Goal: Book appointment/travel/reservation

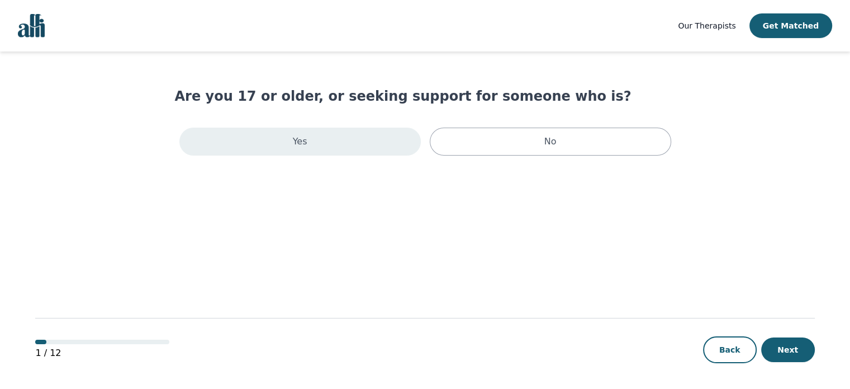
click at [304, 149] on div "Yes" at bounding box center [300, 141] width 242 height 28
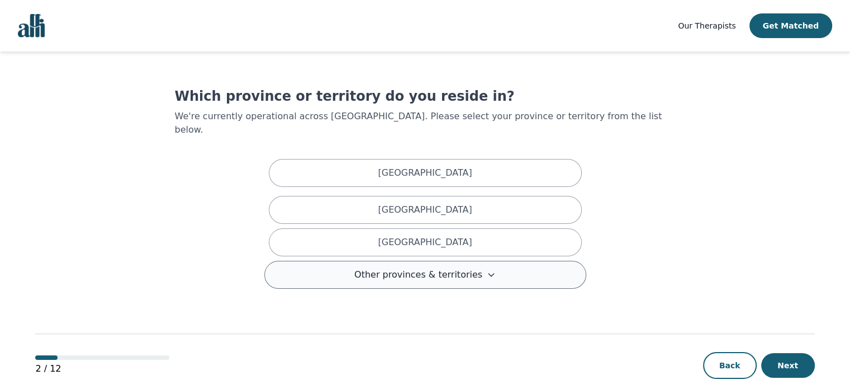
click at [439, 268] on span "Other provinces & territories" at bounding box center [418, 274] width 128 height 13
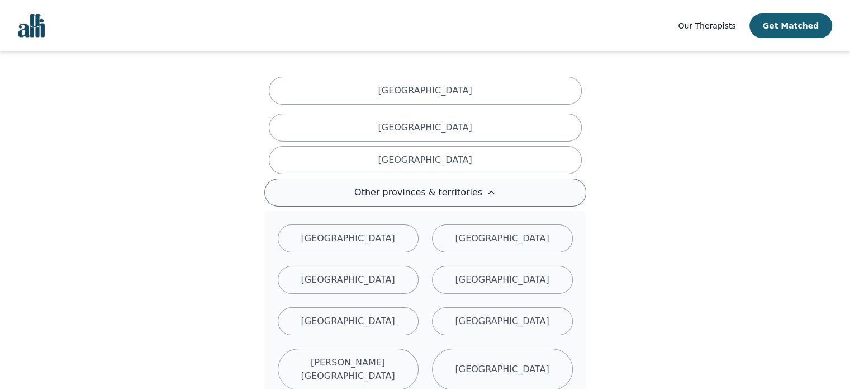
scroll to position [224, 0]
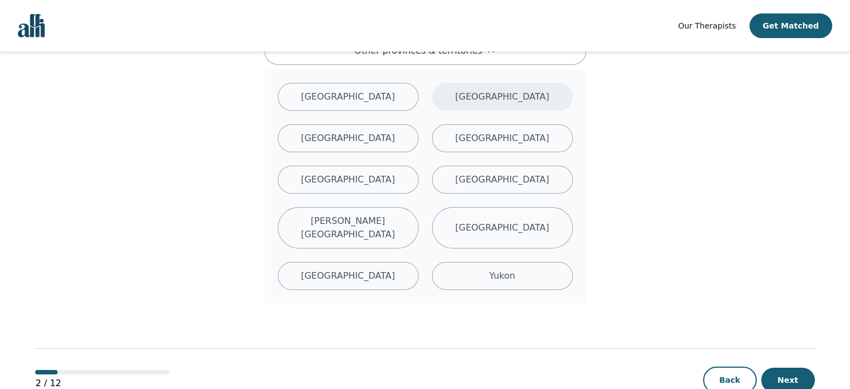
click at [490, 90] on p "[GEOGRAPHIC_DATA]" at bounding box center [502, 96] width 94 height 13
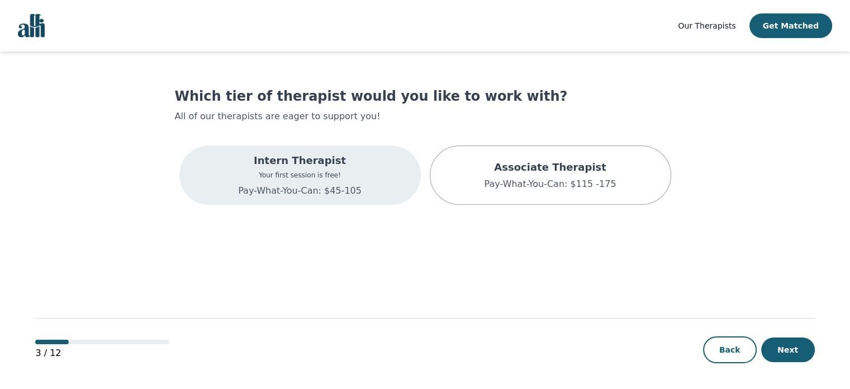
click at [272, 191] on p "Pay-What-You-Can: $45-105" at bounding box center [300, 190] width 124 height 13
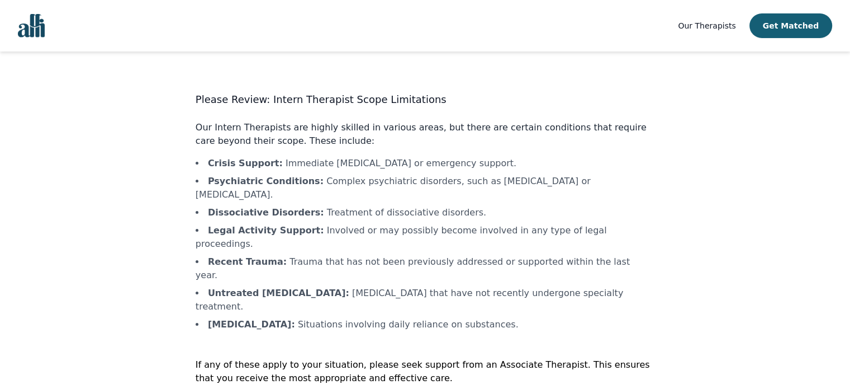
scroll to position [1, 0]
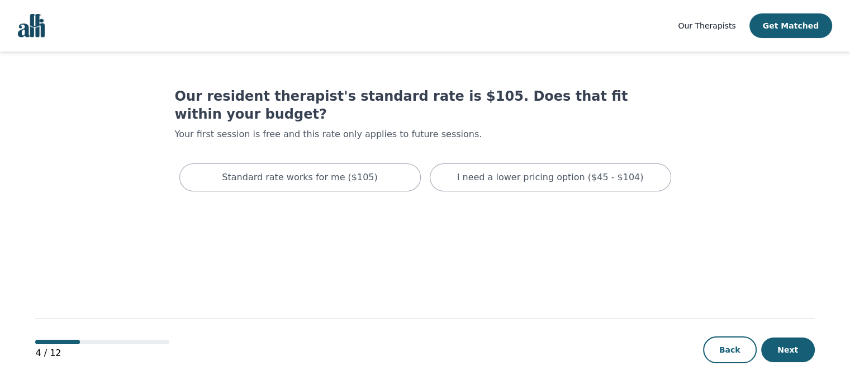
click at [335, 173] on div "Standard rate works for me ($105) I need a lower pricing option ($45 - $104)" at bounding box center [425, 177] width 501 height 37
click at [335, 166] on div "Standard rate works for me ($105)" at bounding box center [300, 177] width 242 height 28
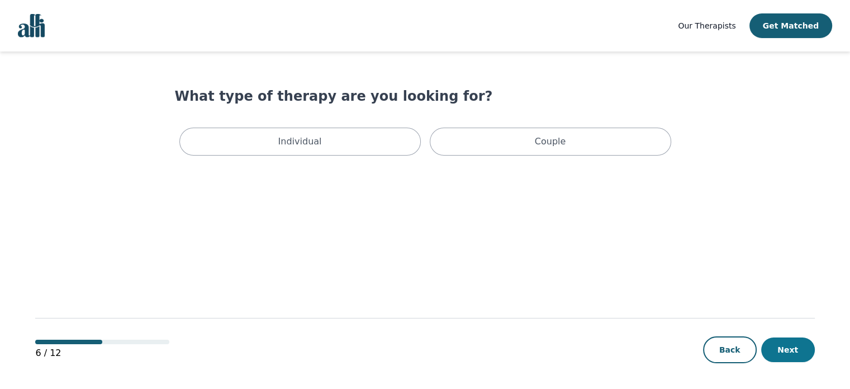
click at [794, 344] on button "Next" at bounding box center [788, 349] width 54 height 25
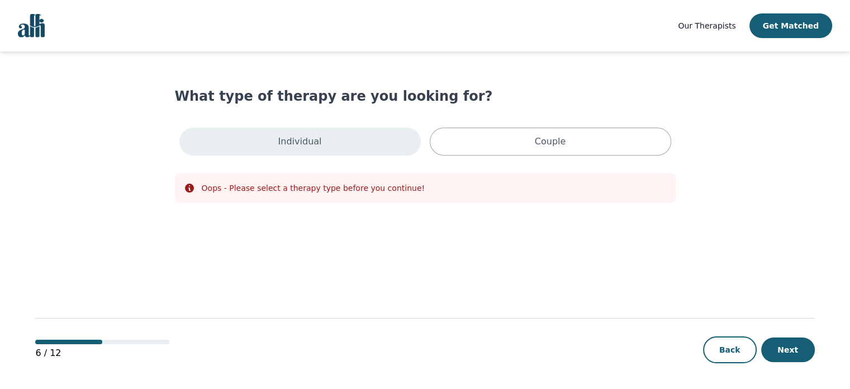
click at [338, 146] on div "Individual" at bounding box center [300, 141] width 242 height 28
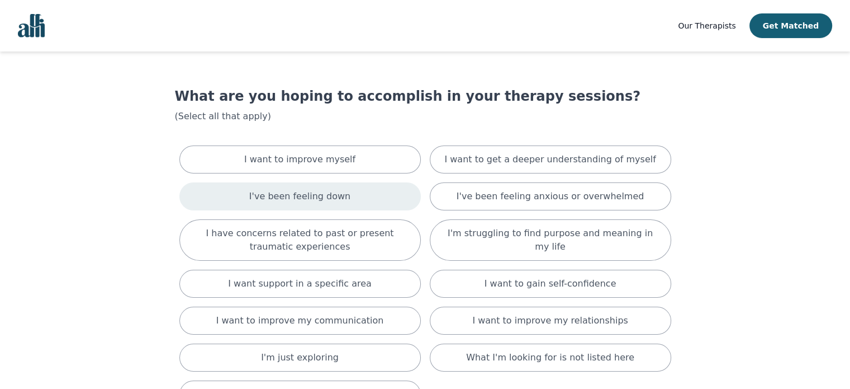
click at [275, 195] on p "I've been feeling down" at bounding box center [299, 196] width 101 height 13
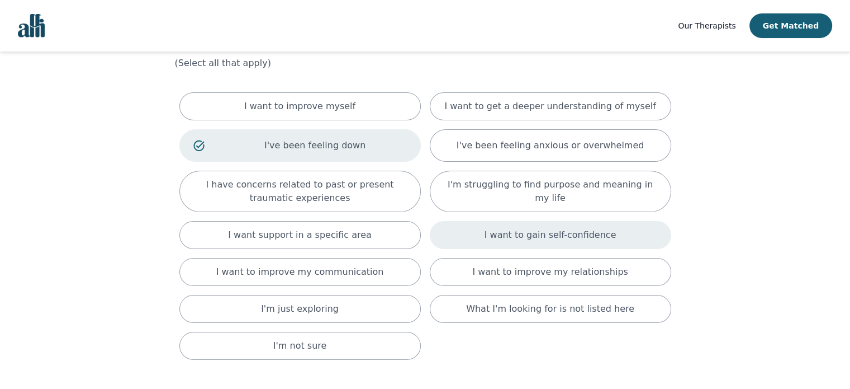
scroll to position [143, 0]
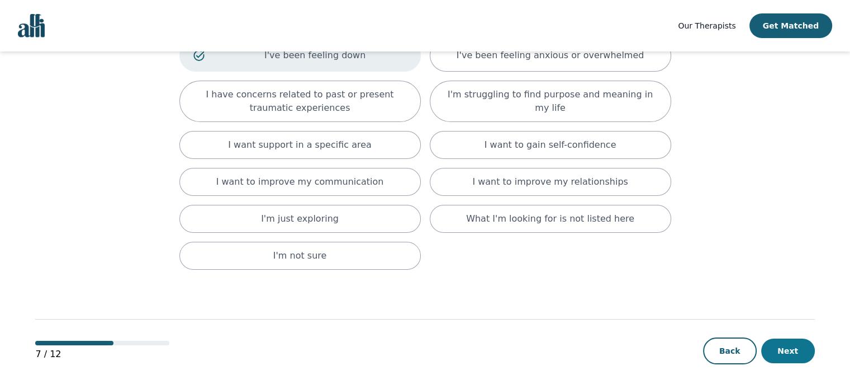
click at [801, 348] on button "Next" at bounding box center [788, 350] width 54 height 25
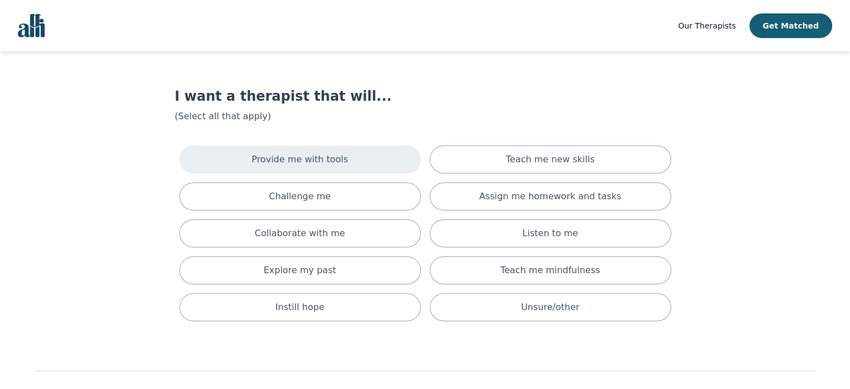
click at [257, 151] on div "Provide me with tools" at bounding box center [300, 159] width 242 height 28
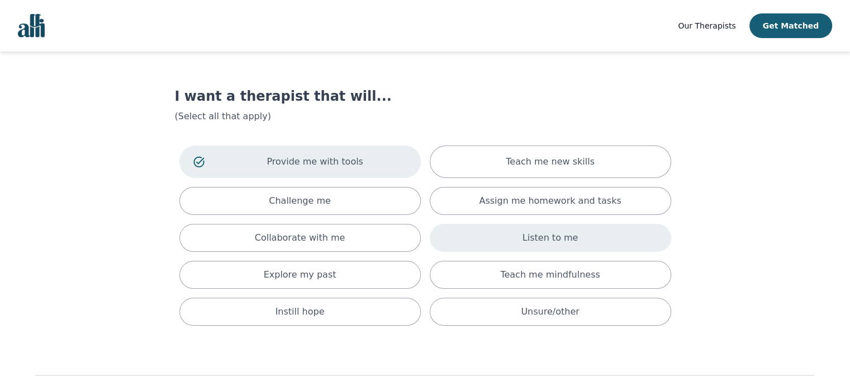
click at [579, 244] on div "Listen to me" at bounding box center [551, 238] width 242 height 28
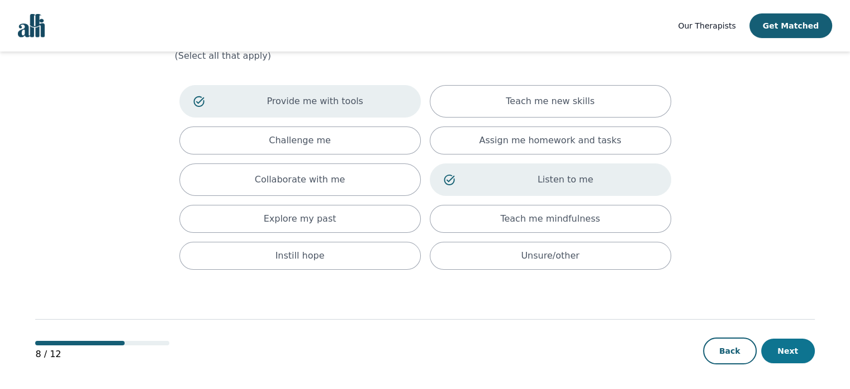
click at [781, 340] on button "Next" at bounding box center [788, 350] width 54 height 25
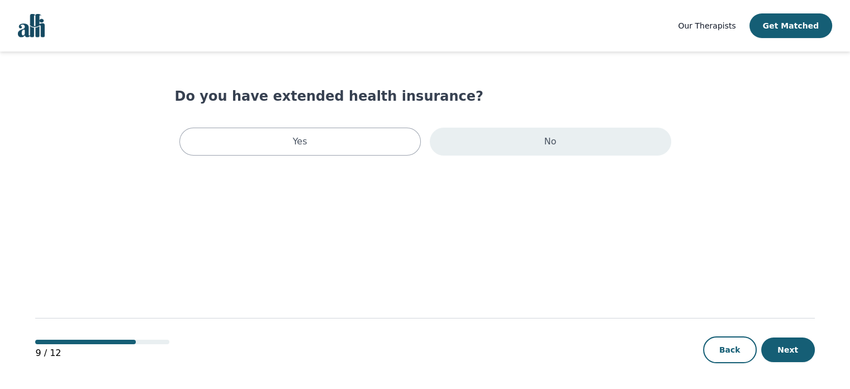
click at [488, 150] on div "No" at bounding box center [551, 141] width 242 height 28
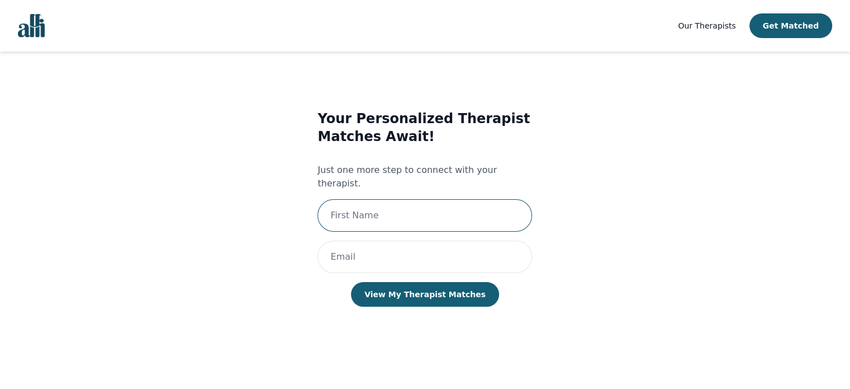
click at [367, 201] on input "text" at bounding box center [425, 215] width 215 height 32
type input "[DATE]"
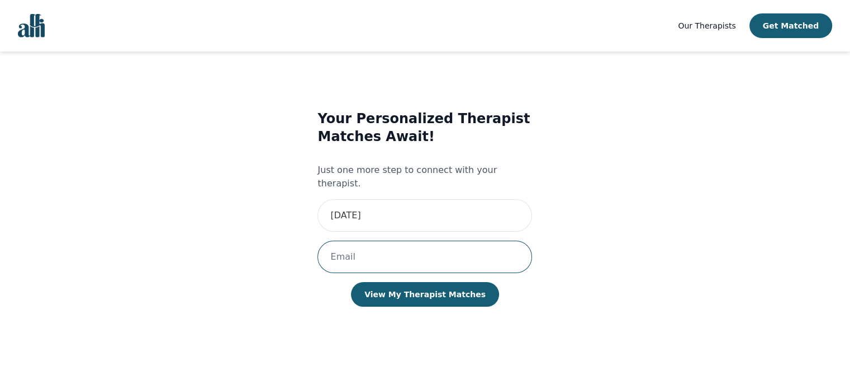
click at [382, 243] on input "email" at bounding box center [425, 256] width 215 height 32
type input "[EMAIL_ADDRESS][DOMAIN_NAME]"
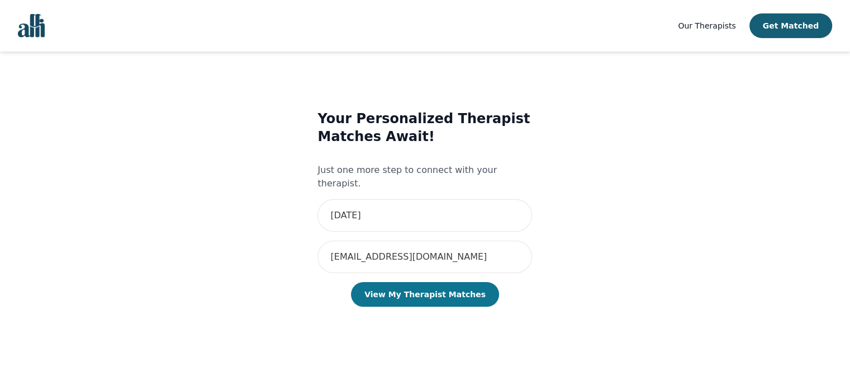
click at [430, 282] on button "View My Therapist Matches" at bounding box center [425, 294] width 148 height 25
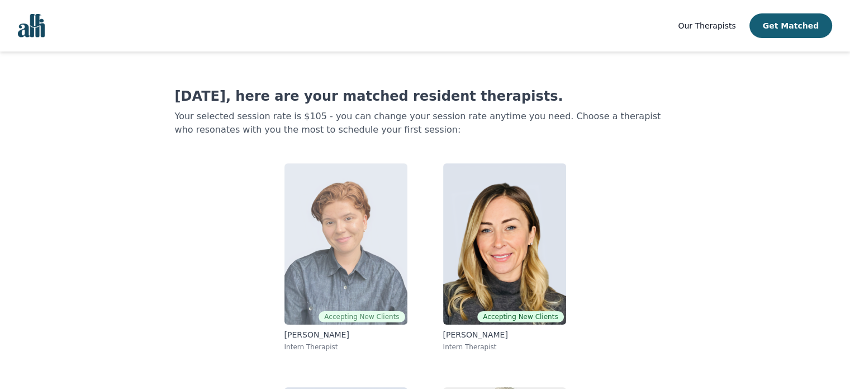
click at [370, 212] on img at bounding box center [346, 243] width 123 height 161
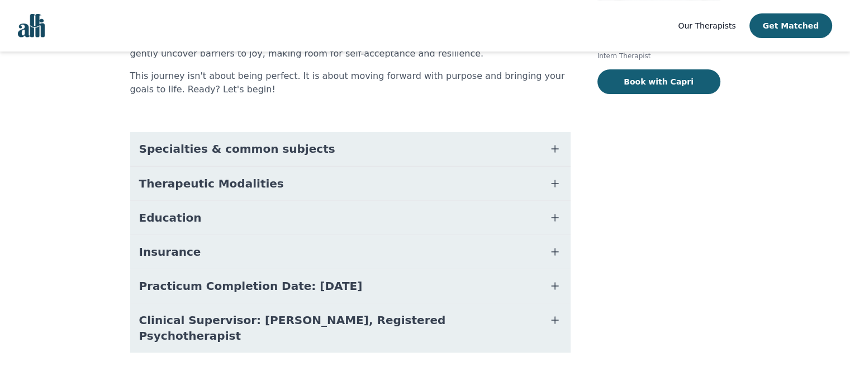
scroll to position [226, 0]
click at [248, 250] on button "Insurance" at bounding box center [350, 251] width 441 height 34
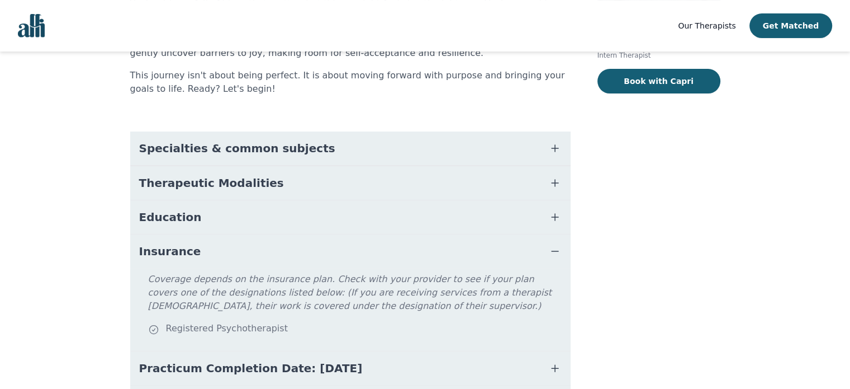
click at [215, 217] on button "Education" at bounding box center [350, 217] width 441 height 34
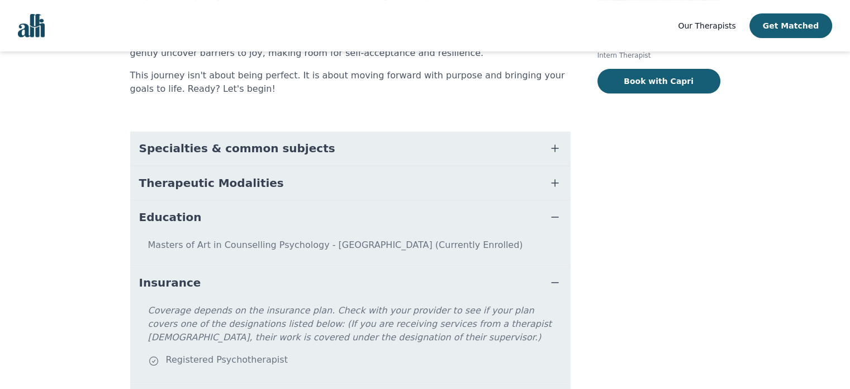
click at [204, 198] on button "Therapeutic Modalities" at bounding box center [350, 183] width 441 height 34
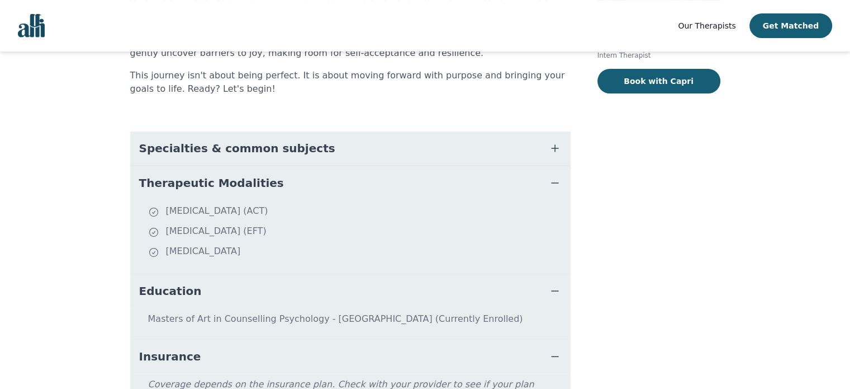
click at [197, 155] on span "Specialties & common subjects" at bounding box center [237, 148] width 196 height 16
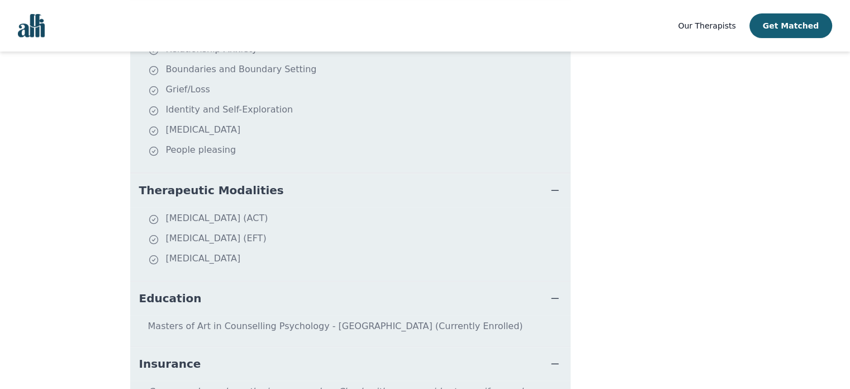
scroll to position [618, 0]
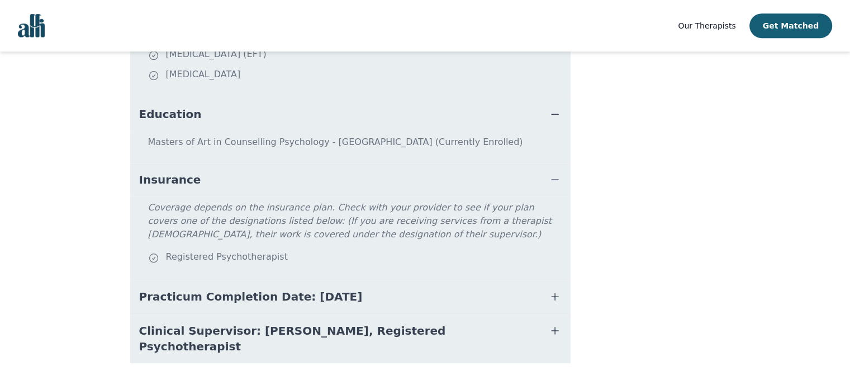
click at [380, 328] on span "Clinical Supervisor: [PERSON_NAME], Registered Psychotherapist" at bounding box center [337, 338] width 396 height 31
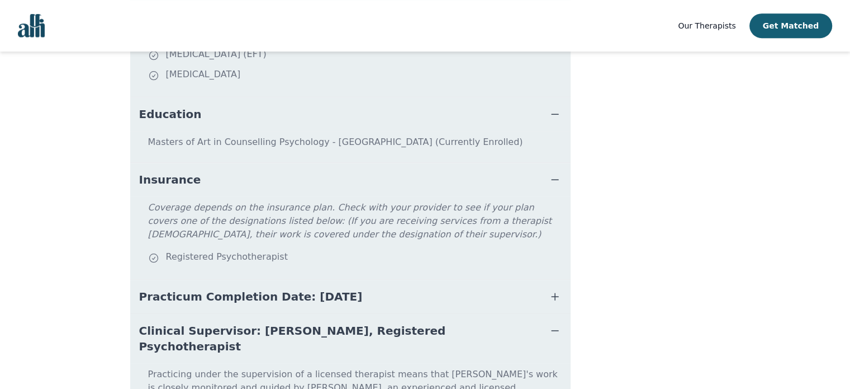
click at [310, 290] on span "Practicum Completion Date: [DATE]" at bounding box center [251, 296] width 224 height 16
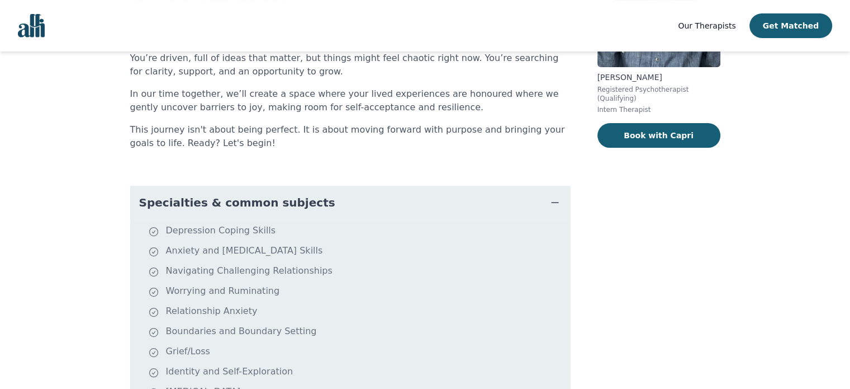
scroll to position [171, 0]
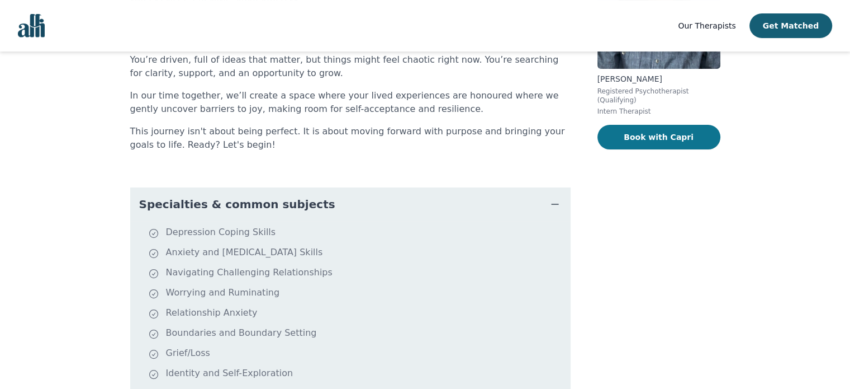
click at [661, 128] on button "Book with Capri" at bounding box center [659, 137] width 123 height 25
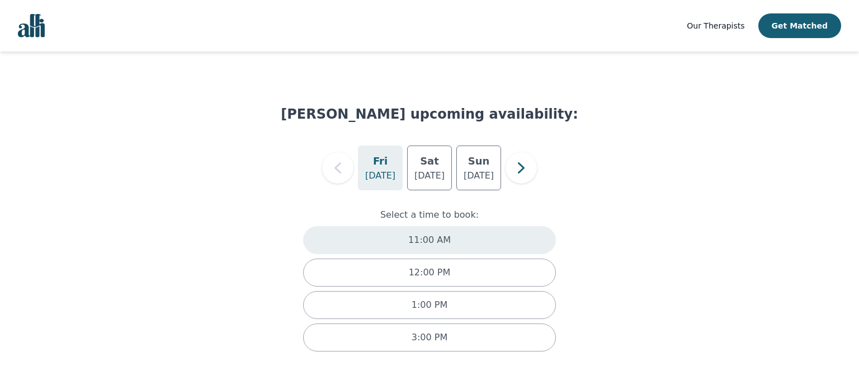
click at [426, 243] on p "11:00 AM" at bounding box center [429, 239] width 42 height 13
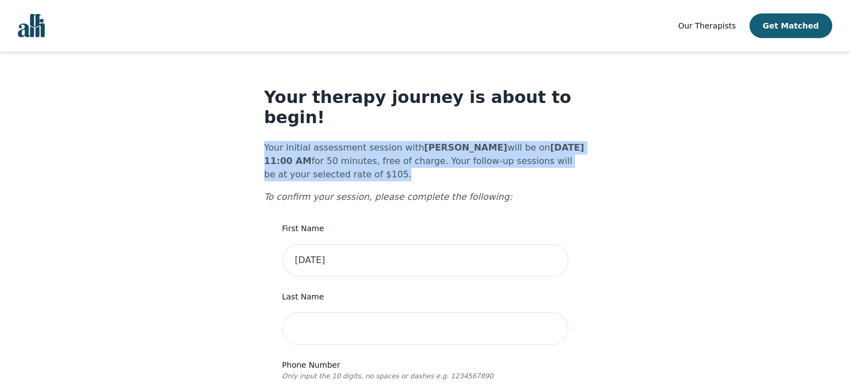
drag, startPoint x: 255, startPoint y: 129, endPoint x: 454, endPoint y: 157, distance: 200.9
click at [320, 147] on p "Your initial assessment session with [PERSON_NAME] will be on [DATE] 11:00 AM f…" at bounding box center [425, 161] width 322 height 40
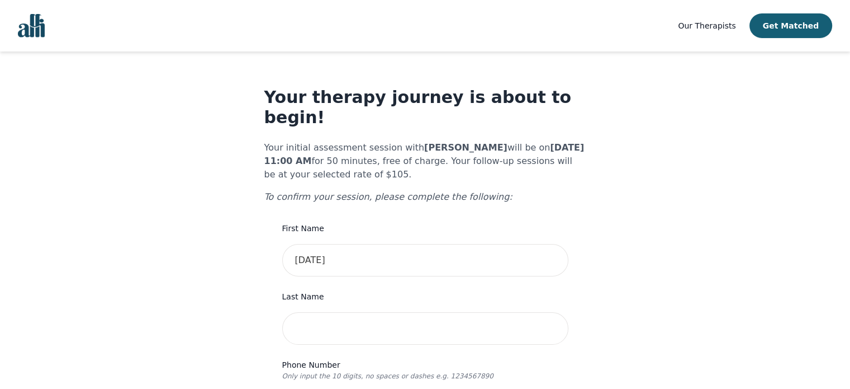
click at [337, 190] on p "To confirm your session, please complete the following:" at bounding box center [425, 196] width 322 height 13
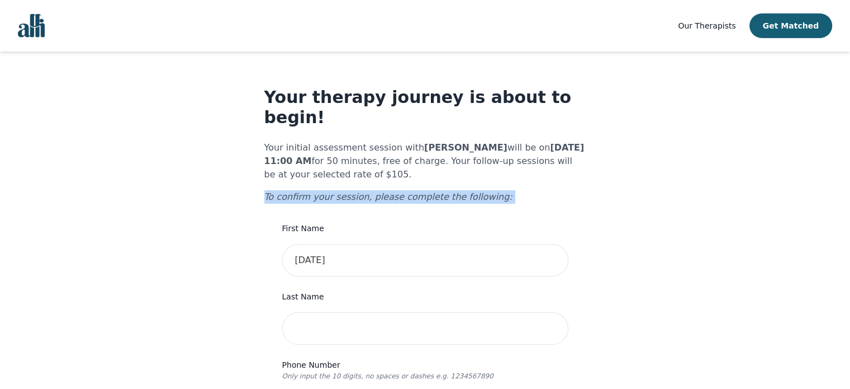
click at [337, 190] on p "To confirm your session, please complete the following:" at bounding box center [425, 196] width 322 height 13
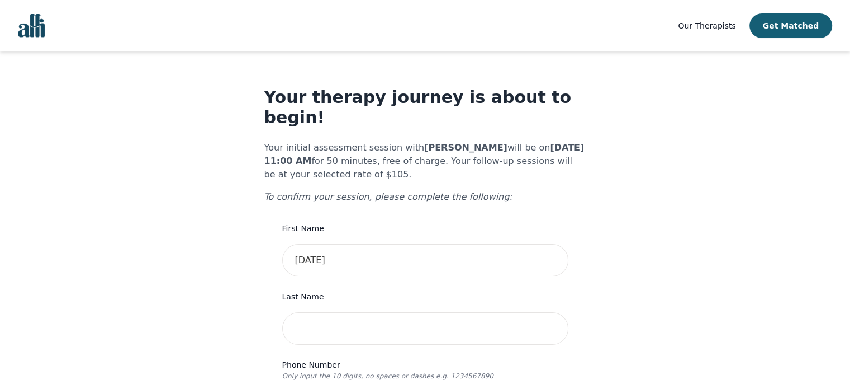
click at [485, 221] on div "First Name [PERSON_NAME]" at bounding box center [425, 248] width 286 height 55
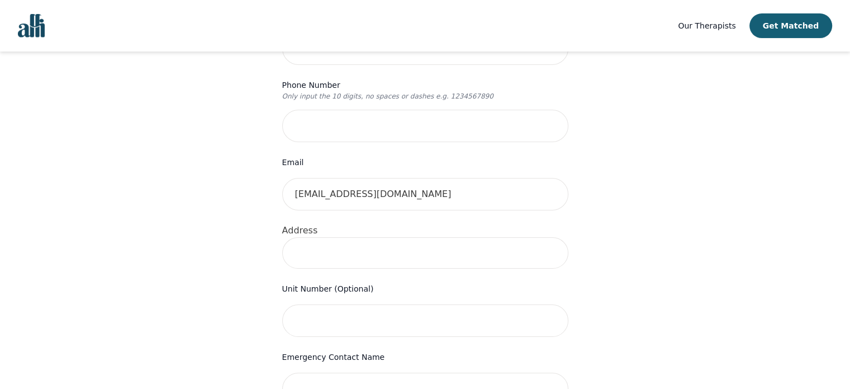
scroll to position [615, 0]
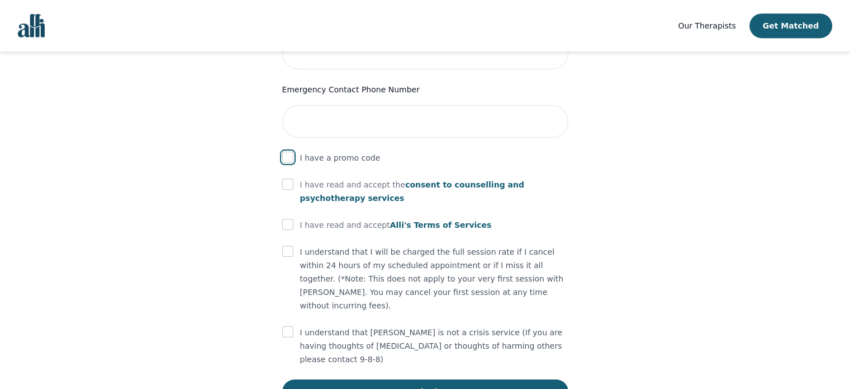
click at [288, 152] on input "checkbox" at bounding box center [287, 157] width 11 height 11
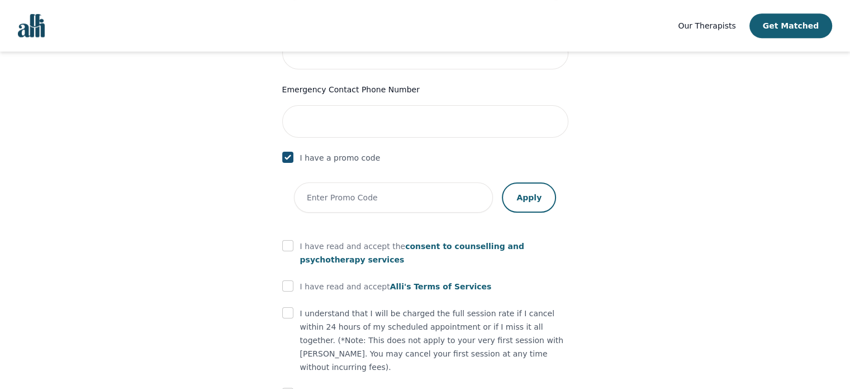
click at [288, 152] on input "checkbox" at bounding box center [287, 157] width 11 height 11
checkbox input "false"
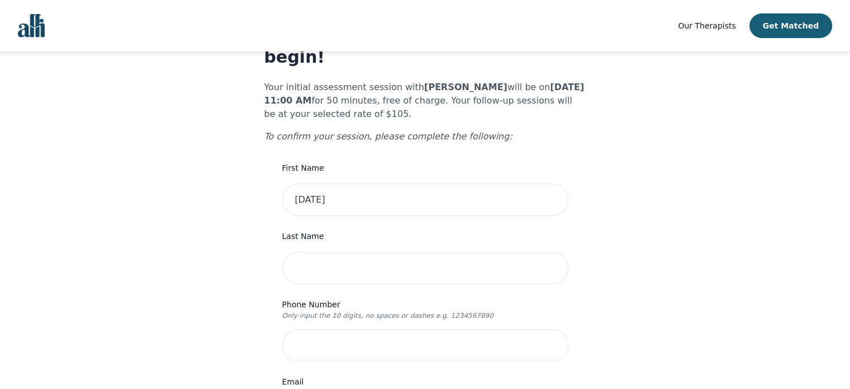
scroll to position [0, 0]
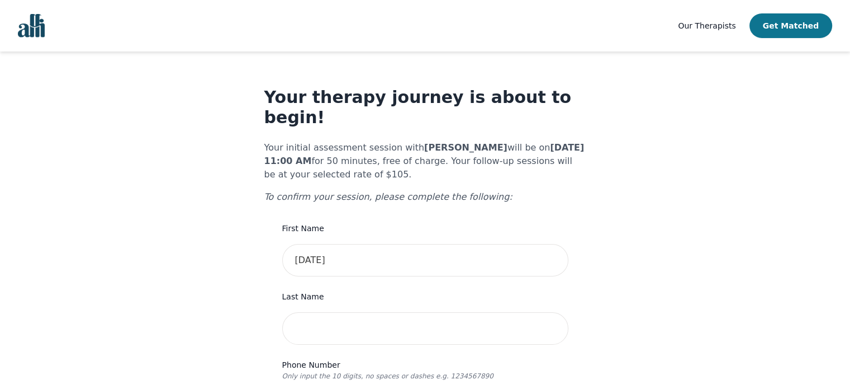
click at [789, 29] on button "Get Matched" at bounding box center [791, 25] width 83 height 25
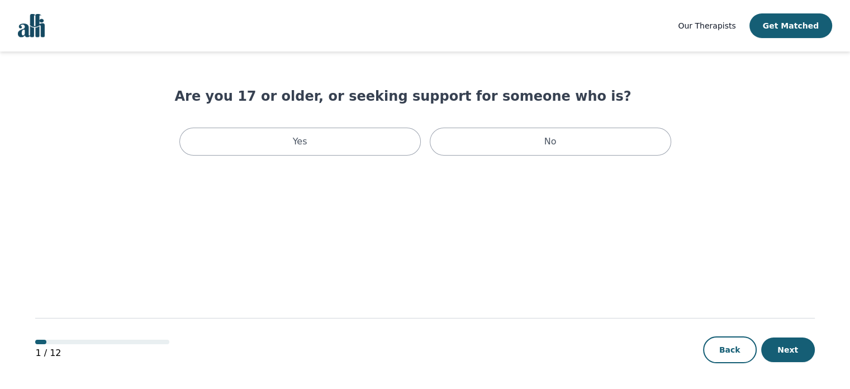
click at [38, 25] on img "Global" at bounding box center [31, 25] width 27 height 23
